Goal: Transaction & Acquisition: Purchase product/service

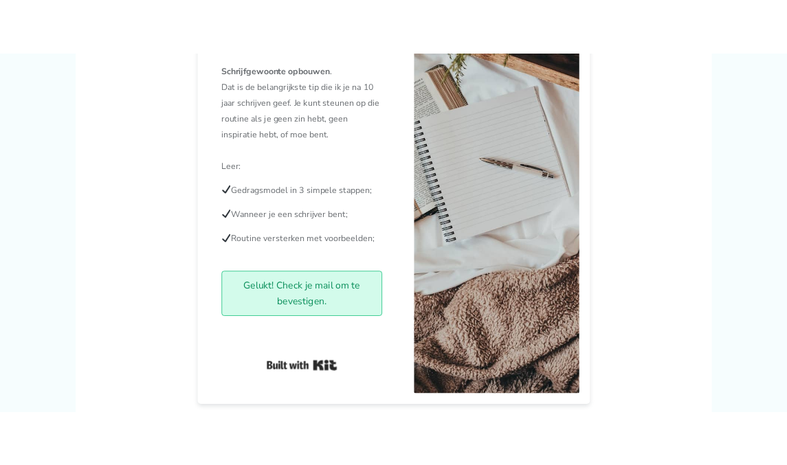
scroll to position [363, 0]
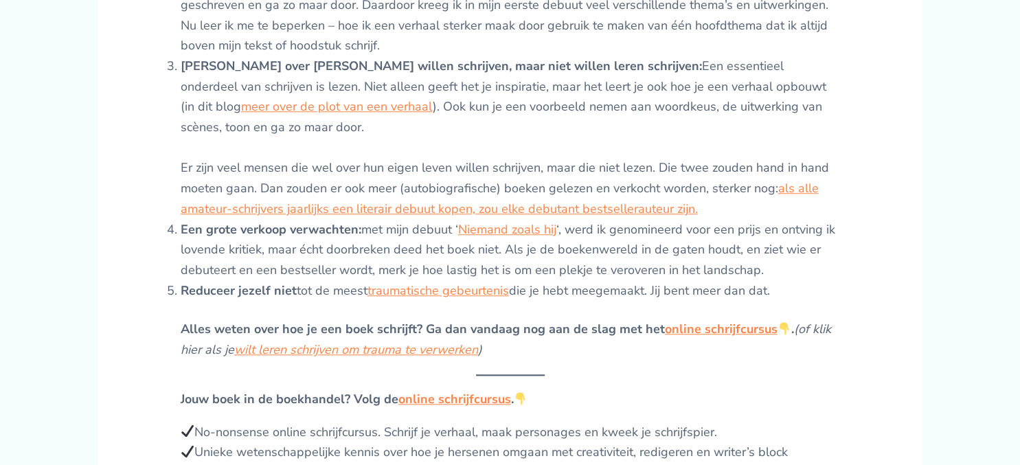
scroll to position [1160, 0]
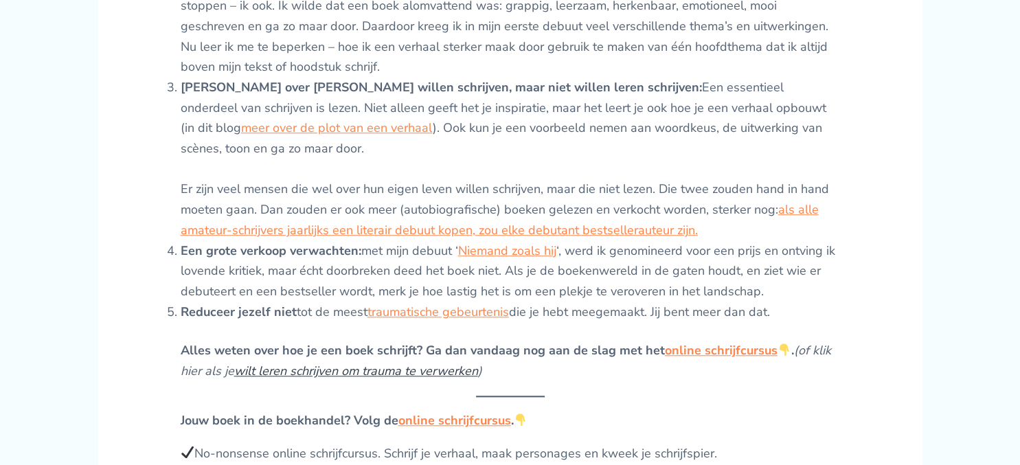
click at [386, 363] on link "wilt leren schrijven om trauma te verwerken" at bounding box center [356, 371] width 244 height 16
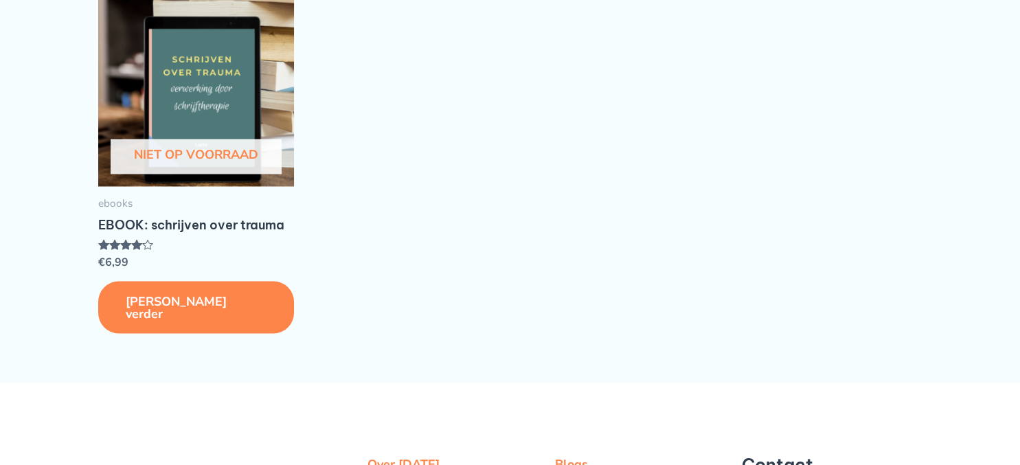
scroll to position [2509, 0]
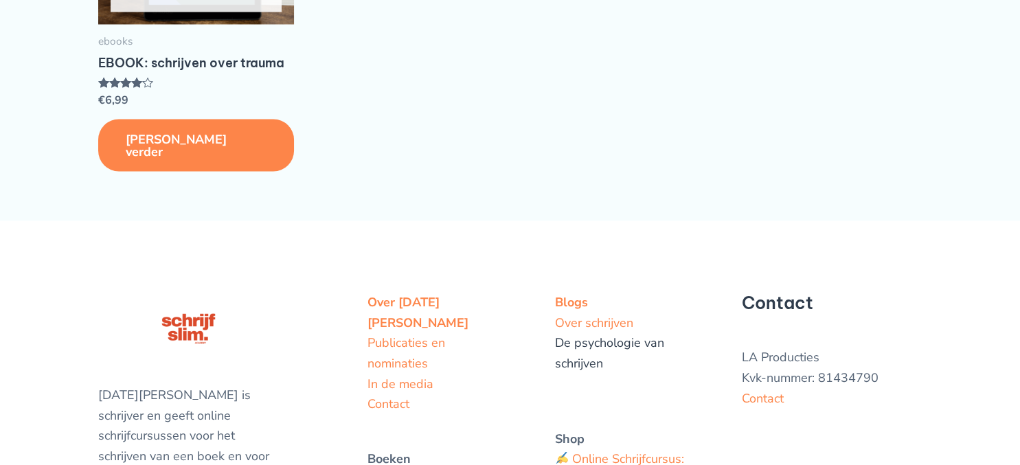
click at [629, 371] on link "De psychologie van schrijven" at bounding box center [609, 352] width 109 height 37
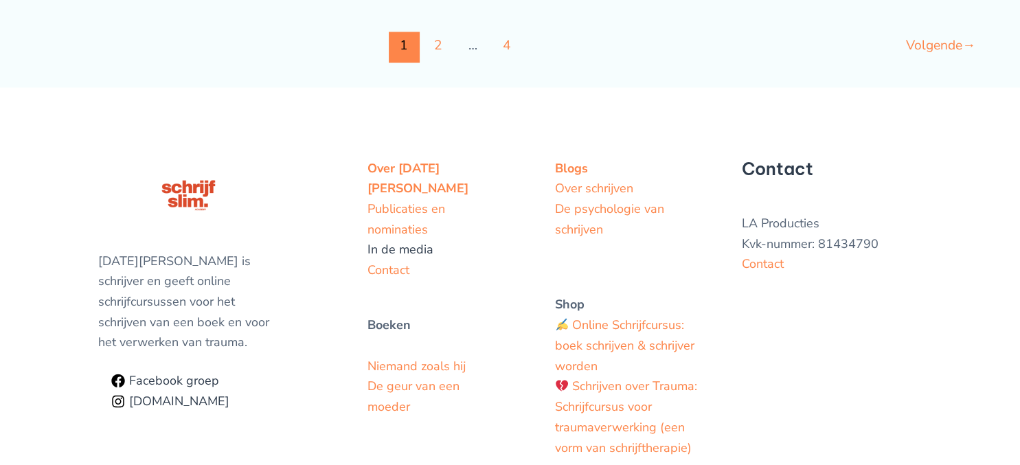
scroll to position [2264, 0]
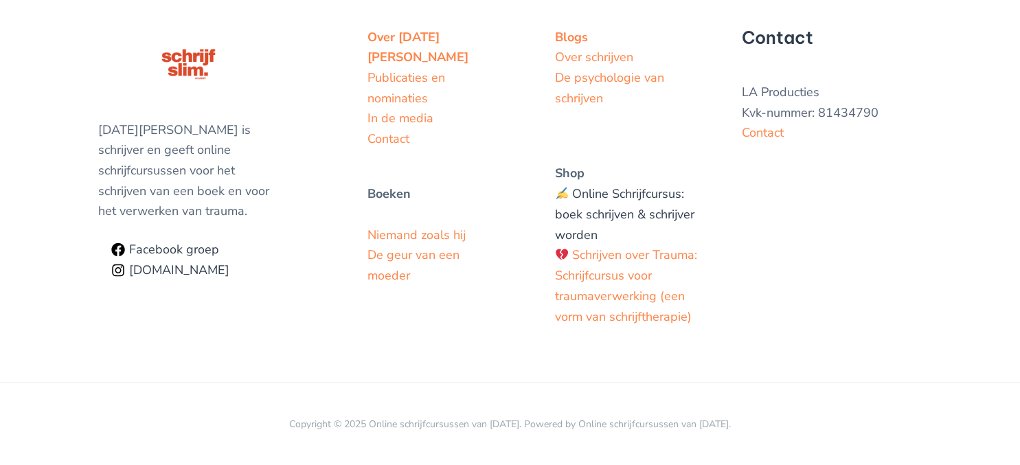
click at [605, 216] on link "Online Schrijfcursus: boek schrijven & schrijver worden" at bounding box center [624, 213] width 139 height 57
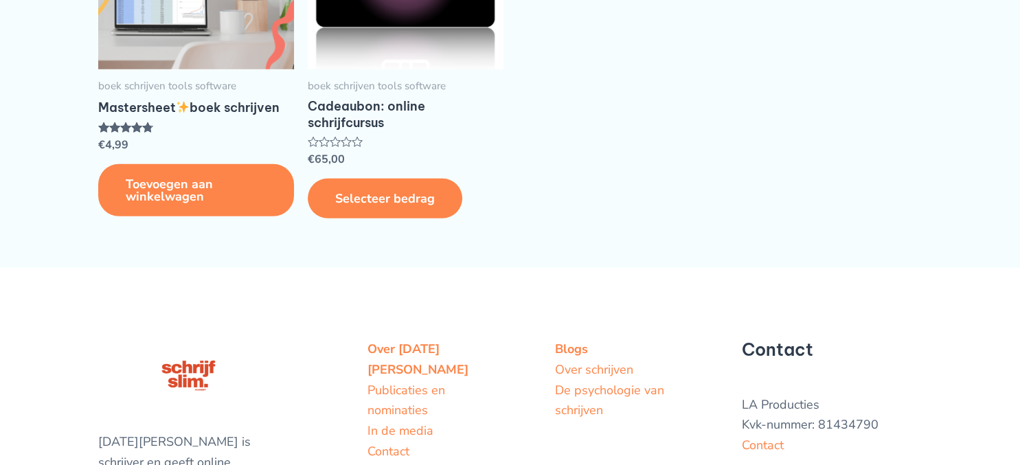
scroll to position [3772, 0]
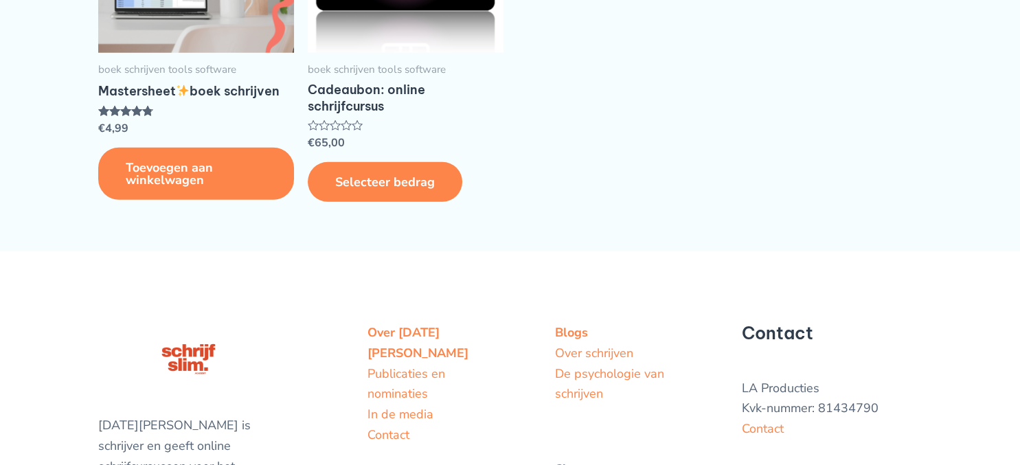
click at [198, 201] on link "Toevoegen aan winkelwagen" at bounding box center [196, 175] width 196 height 54
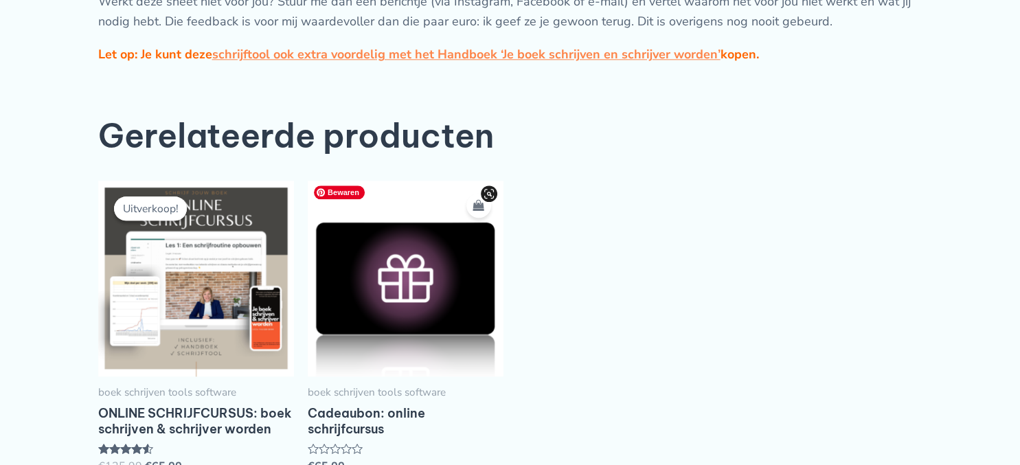
scroll to position [1596, 0]
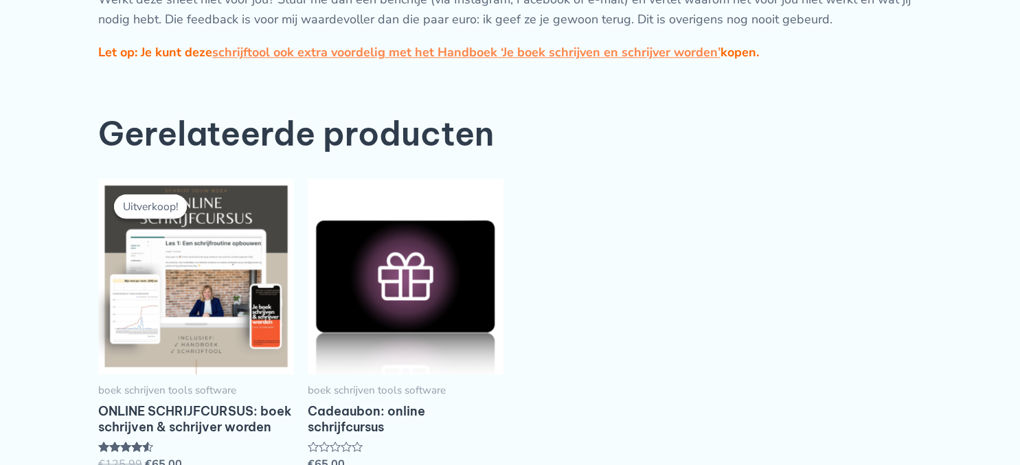
click at [359, 437] on link "Cadeaubon: online schrijfcursus" at bounding box center [406, 422] width 196 height 38
click at [370, 422] on h2 "Cadeaubon: online schrijfcursus" at bounding box center [406, 419] width 196 height 32
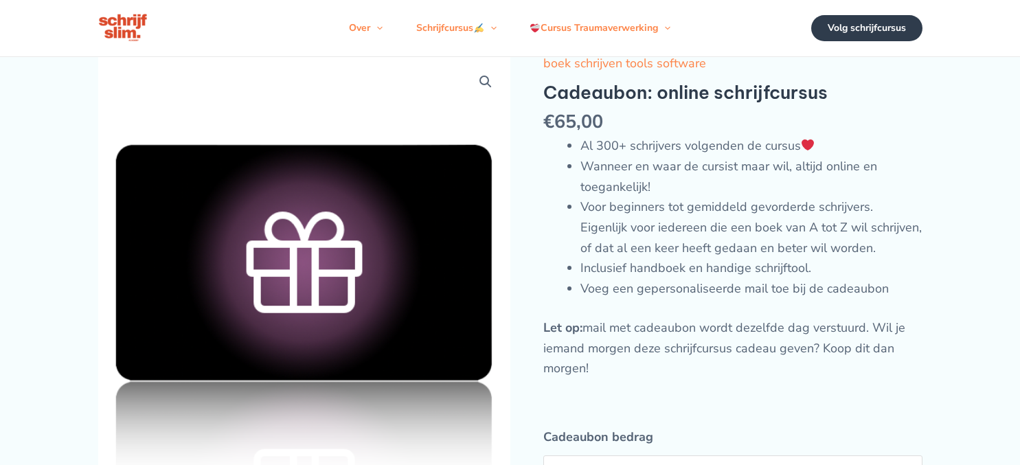
scroll to position [217, 0]
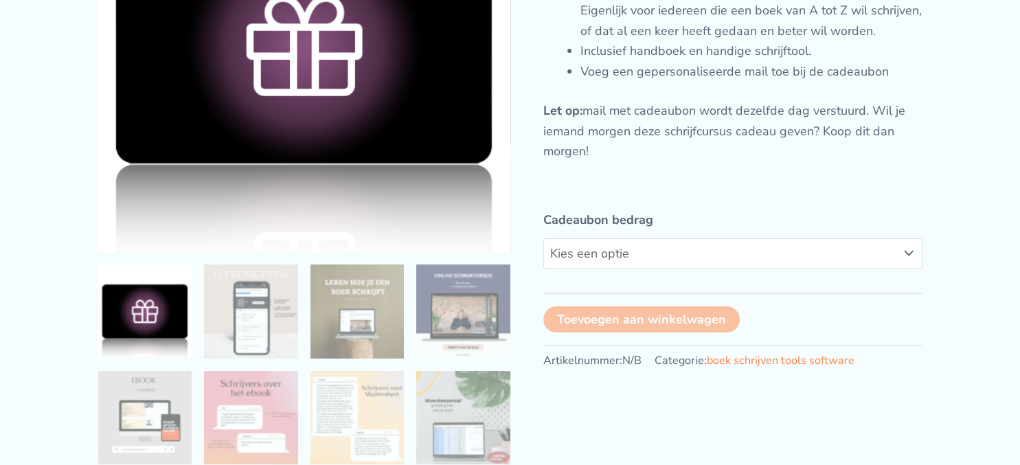
click at [543, 238] on select "Kies een optie €65,00" at bounding box center [732, 253] width 379 height 30
click at [594, 269] on select "Kies een optie €65,00" at bounding box center [732, 253] width 379 height 30
